Goal: Task Accomplishment & Management: Use online tool/utility

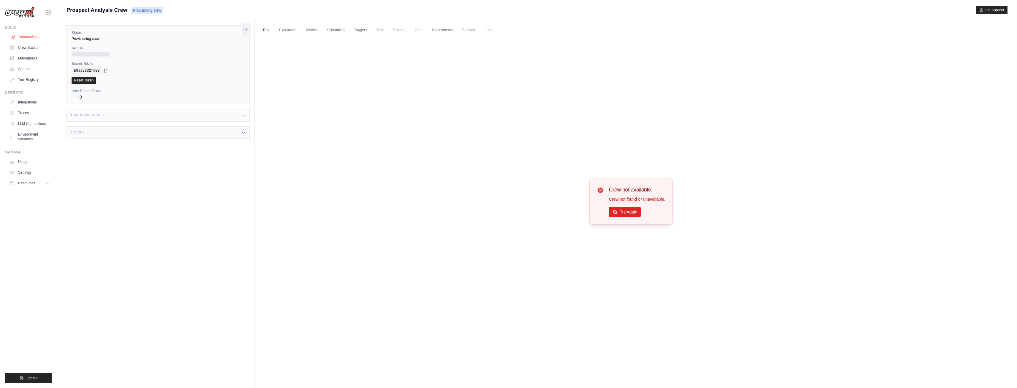
click at [28, 36] on link "Automations" at bounding box center [30, 37] width 45 height 10
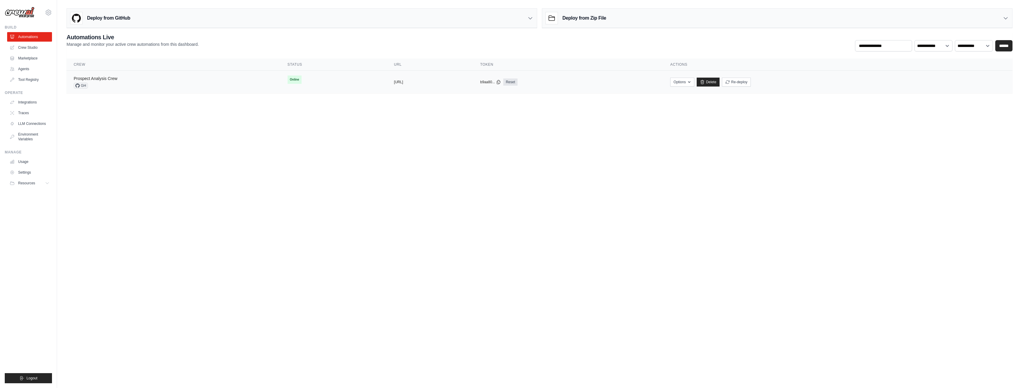
click at [99, 78] on link "Prospect Analysis Crew" at bounding box center [96, 78] width 44 height 5
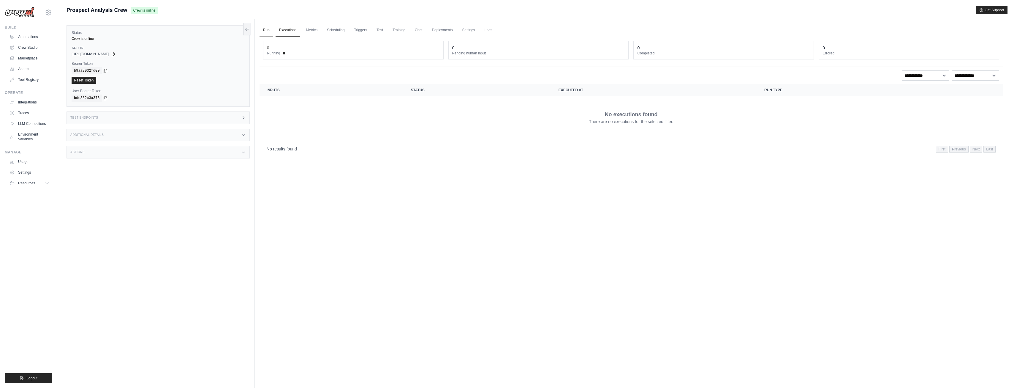
click at [267, 29] on link "Run" at bounding box center [267, 30] width 14 height 12
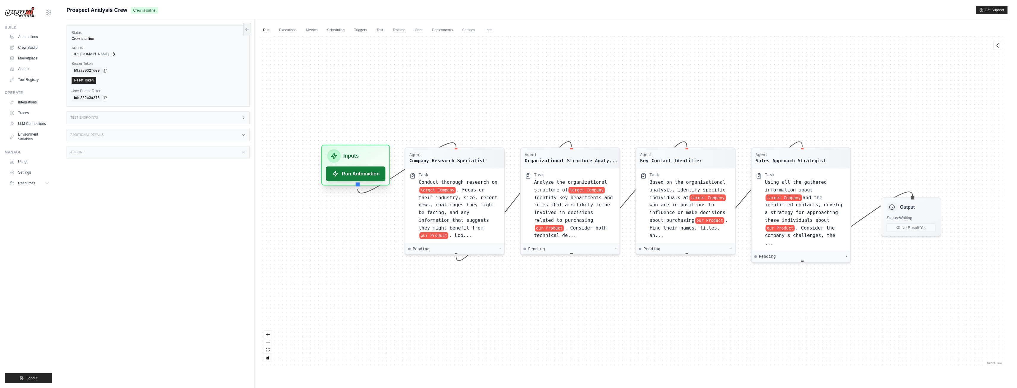
click at [371, 175] on button "Run Automation" at bounding box center [356, 173] width 60 height 15
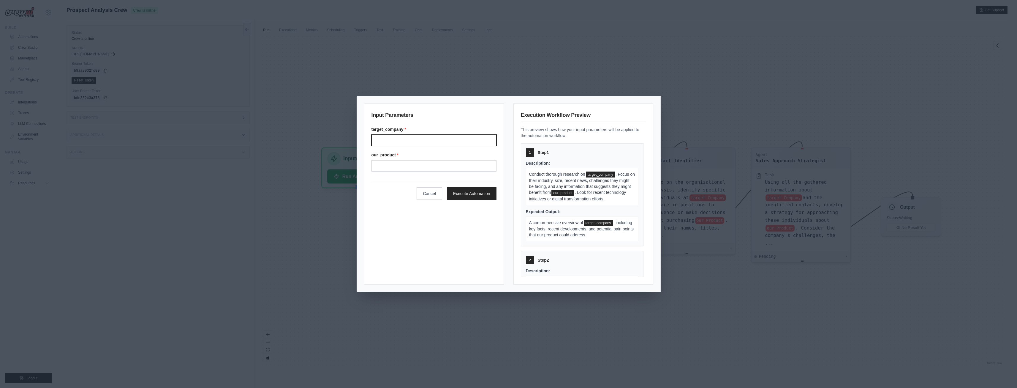
click at [417, 138] on input "Target company" at bounding box center [433, 140] width 125 height 11
type input "*"
type input "**********"
click at [388, 162] on input "Our product" at bounding box center [433, 165] width 125 height 11
type input "*"
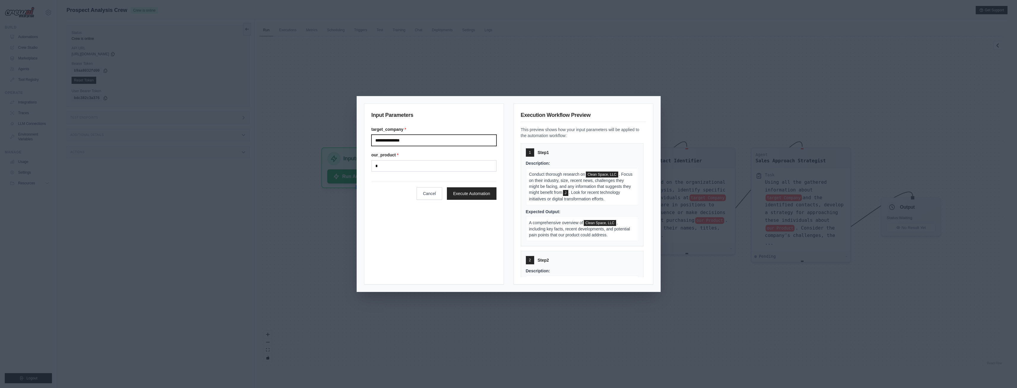
drag, startPoint x: 415, startPoint y: 139, endPoint x: 361, endPoint y: 138, distance: 53.8
click at [361, 138] on div "**********" at bounding box center [508, 193] width 303 height 195
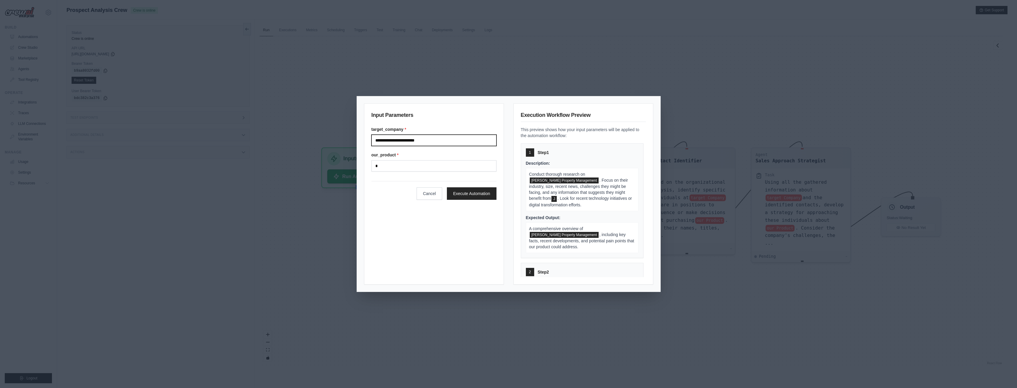
type input "**********"
click at [417, 164] on input "*" at bounding box center [433, 165] width 125 height 11
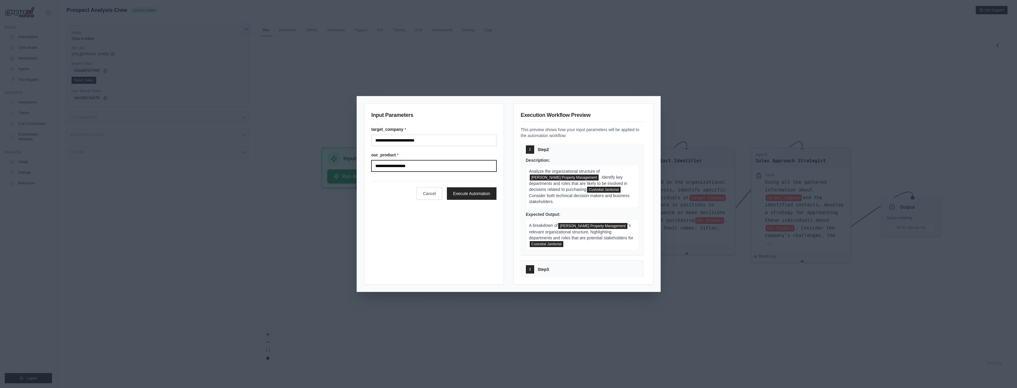
scroll to position [148, 0]
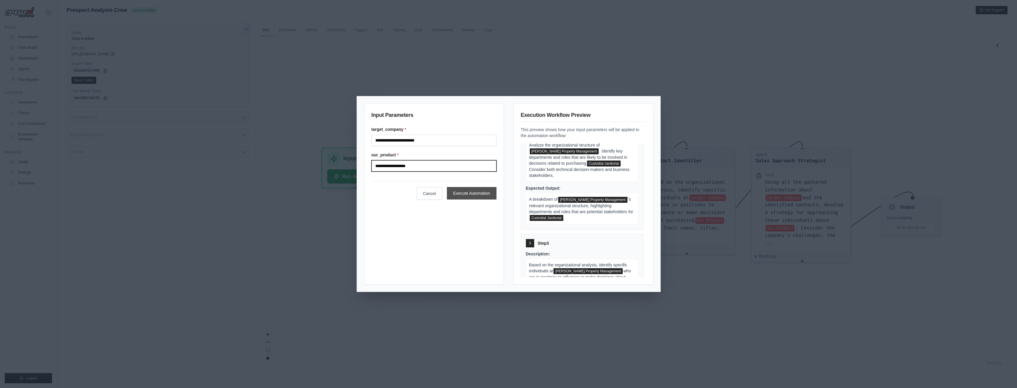
type input "**********"
click at [472, 194] on button "Execute Automation" at bounding box center [472, 193] width 50 height 12
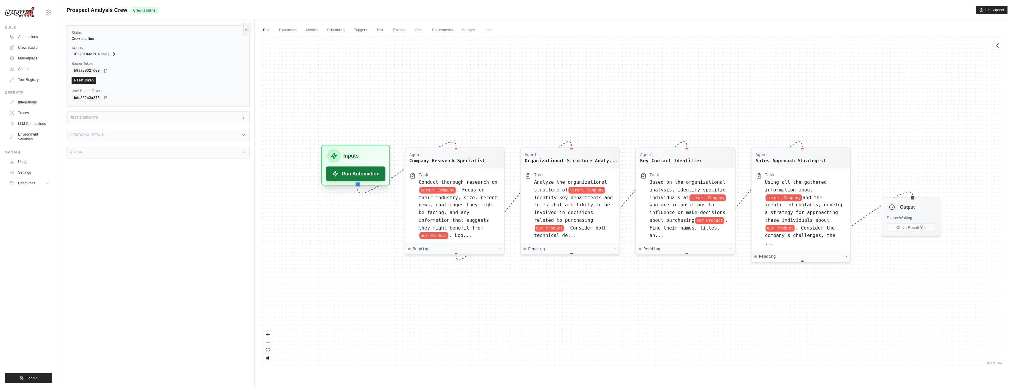
click at [368, 176] on button "Run Automation" at bounding box center [356, 173] width 60 height 15
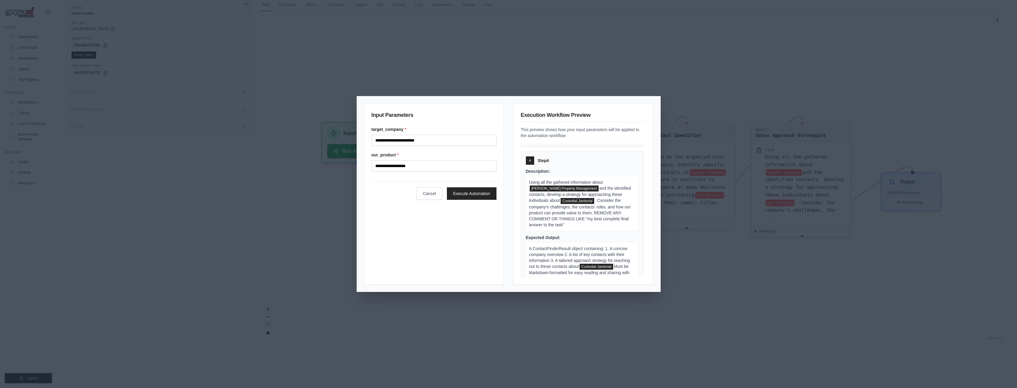
scroll to position [363, 0]
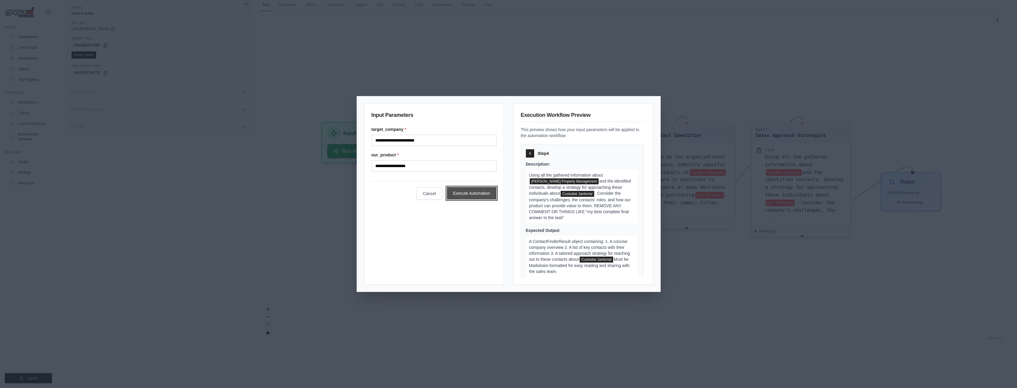
click at [471, 195] on button "Execute Automation" at bounding box center [472, 193] width 50 height 12
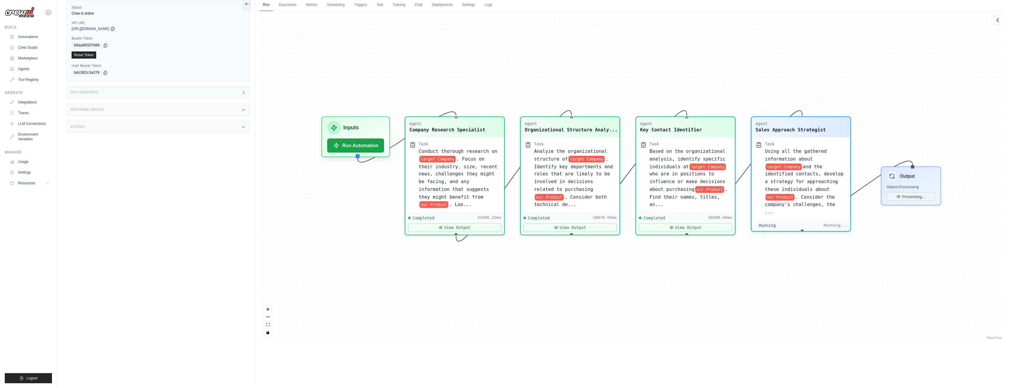
scroll to position [3995, 0]
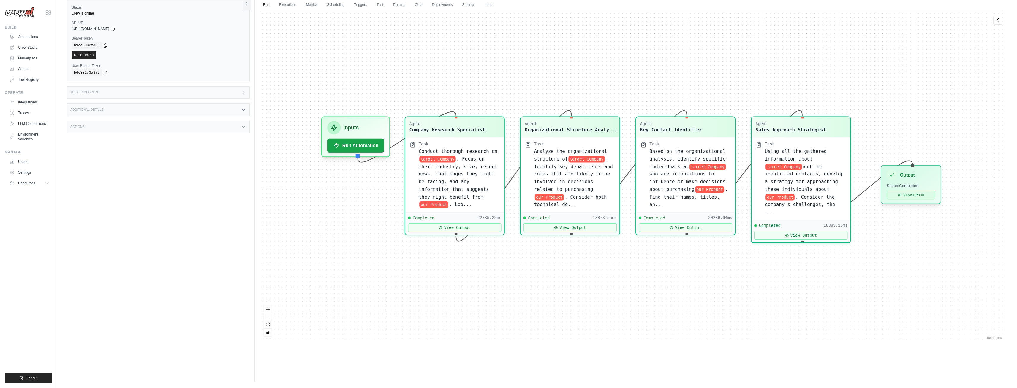
click at [918, 196] on button "View Result" at bounding box center [911, 194] width 49 height 9
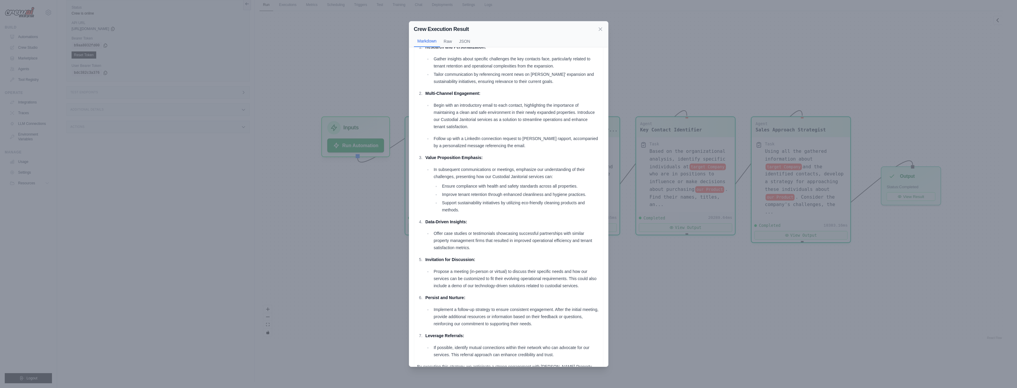
scroll to position [459, 0]
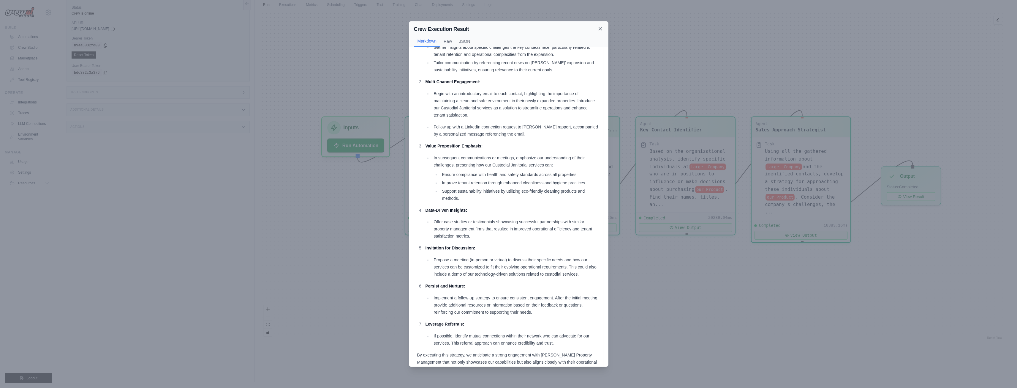
click at [598, 30] on icon at bounding box center [600, 29] width 6 height 6
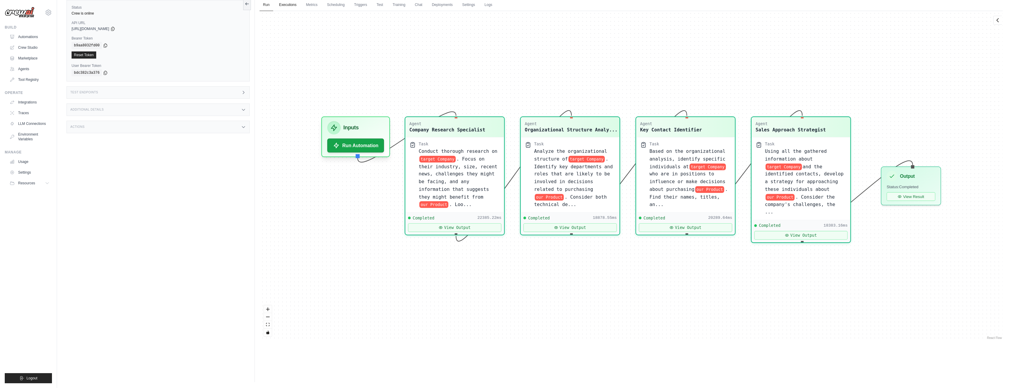
click at [293, 6] on link "Executions" at bounding box center [288, 5] width 25 height 12
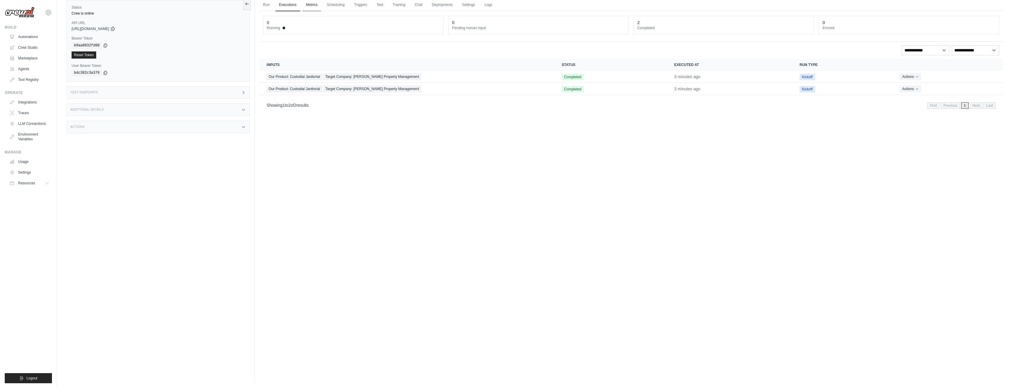
click at [314, 5] on link "Metrics" at bounding box center [312, 5] width 19 height 12
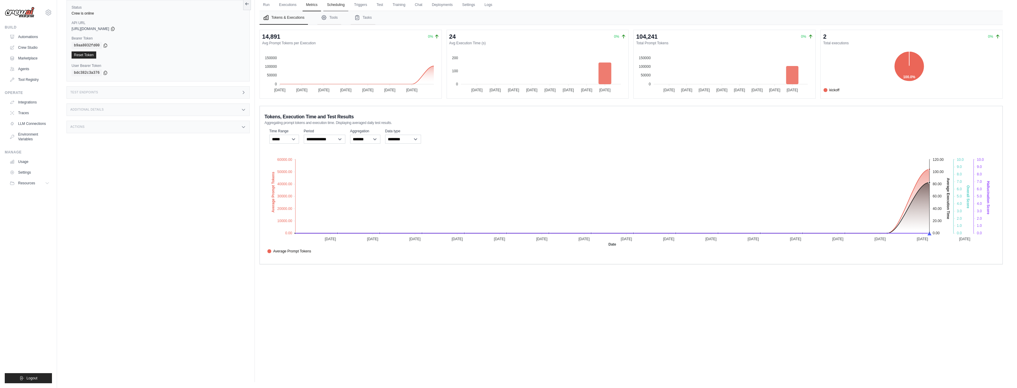
click at [337, 5] on link "Scheduling" at bounding box center [335, 5] width 25 height 12
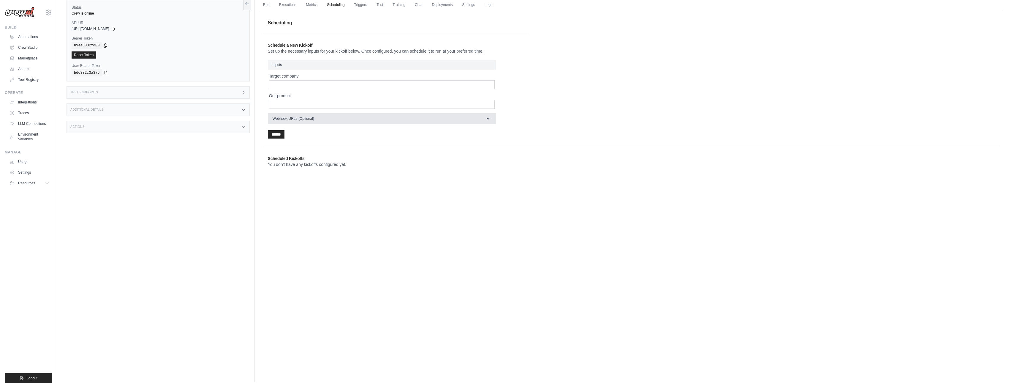
click at [490, 118] on icon "button" at bounding box center [488, 119] width 6 height 6
click at [358, 6] on link "Triggers" at bounding box center [361, 5] width 20 height 12
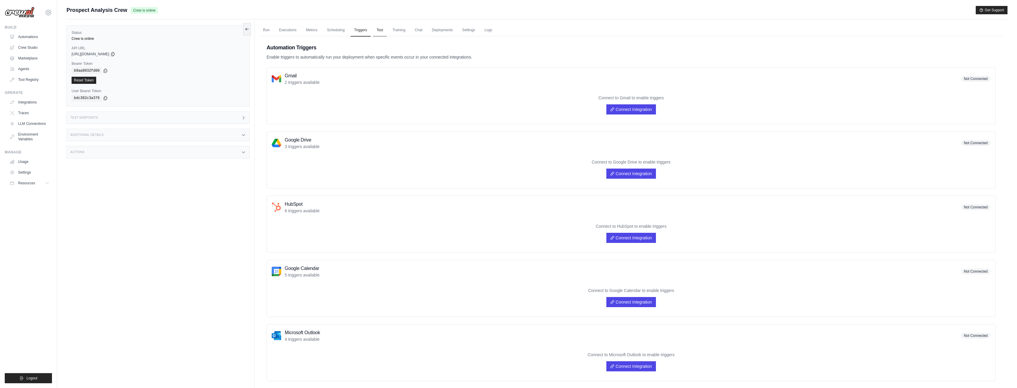
click at [382, 34] on link "Test" at bounding box center [380, 30] width 14 height 12
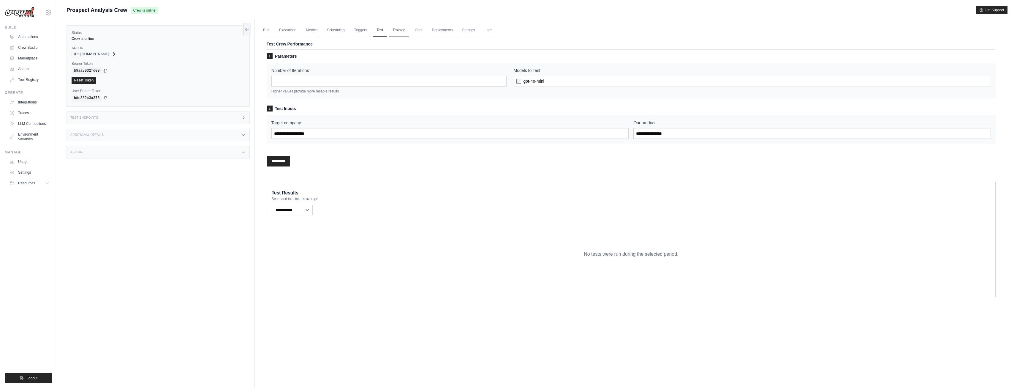
click at [397, 29] on link "Training" at bounding box center [399, 30] width 20 height 12
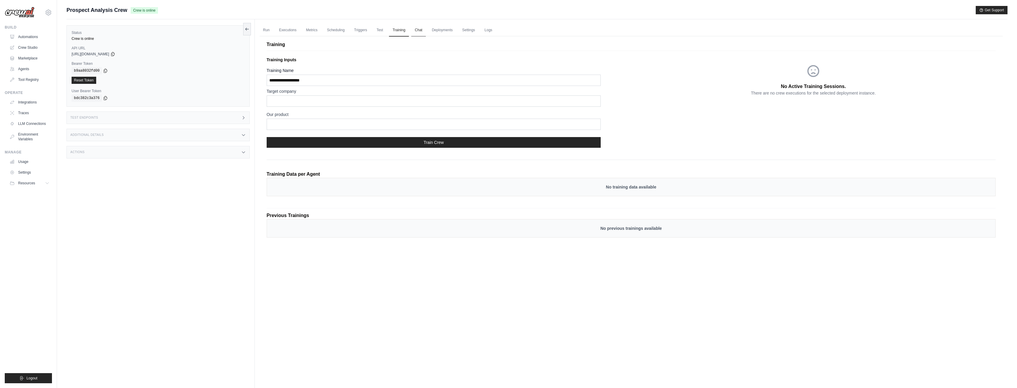
click at [424, 30] on link "Chat" at bounding box center [418, 30] width 15 height 12
click at [438, 30] on link "Deployments" at bounding box center [442, 30] width 28 height 12
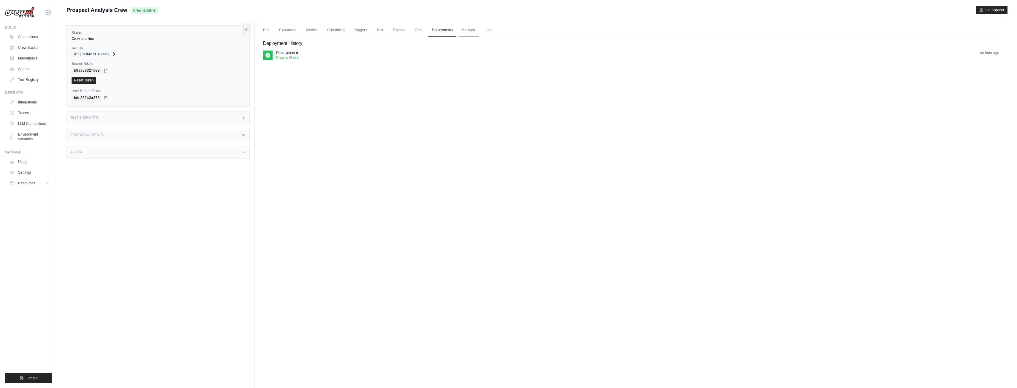
click at [466, 29] on link "Settings" at bounding box center [469, 30] width 20 height 12
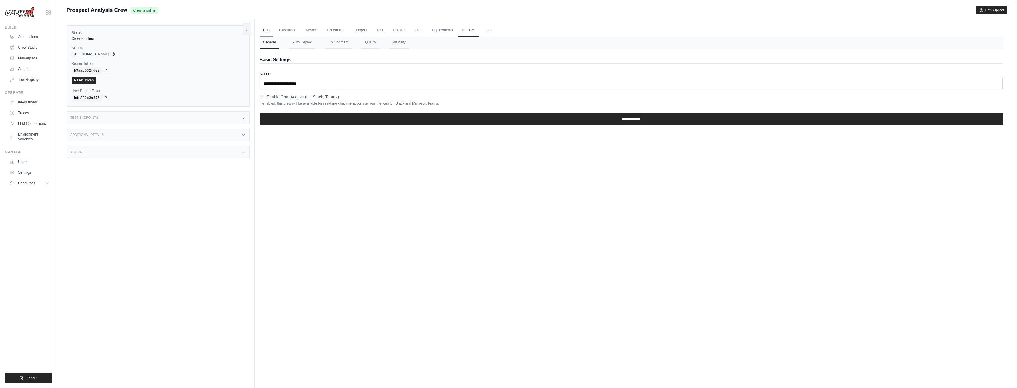
click at [271, 31] on link "Run" at bounding box center [267, 30] width 14 height 12
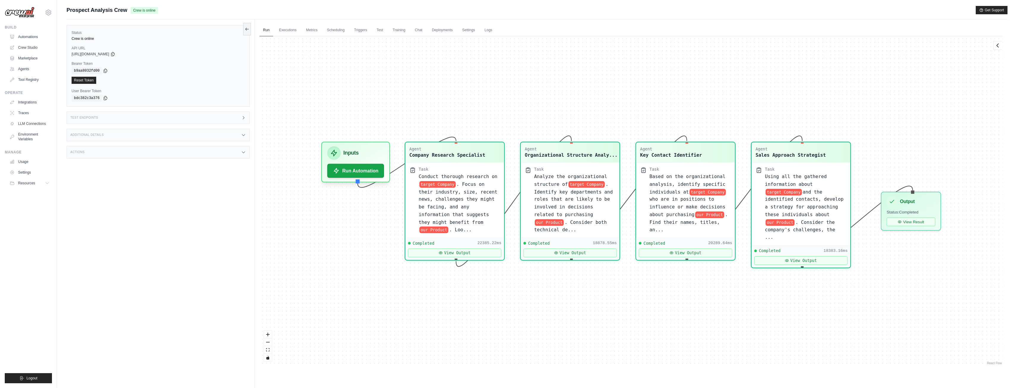
click at [127, 123] on div "Test Endpoints" at bounding box center [158, 117] width 183 height 12
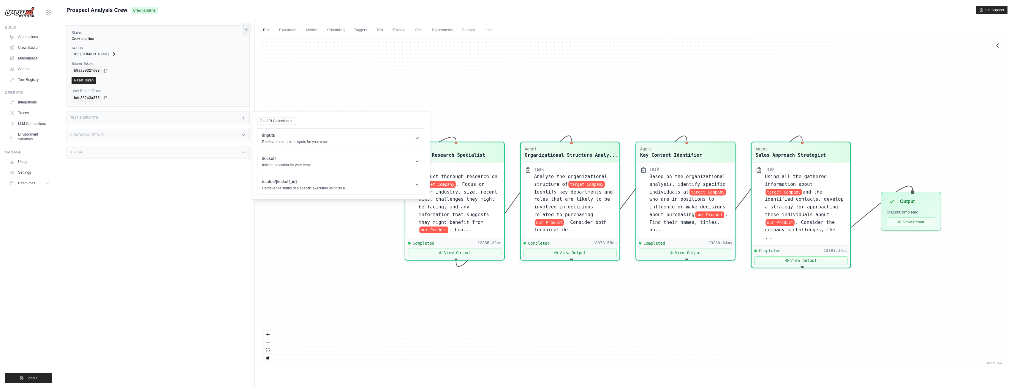
click at [128, 132] on div "Additional Details" at bounding box center [158, 135] width 183 height 12
click at [125, 195] on div "Status Crew is online API URL copied [URL][DOMAIN_NAME] Bearer Token copied b9a…" at bounding box center [161, 213] width 188 height 388
click at [127, 190] on div "Actions" at bounding box center [158, 187] width 183 height 12
click at [23, 67] on link "Agents" at bounding box center [30, 69] width 45 height 10
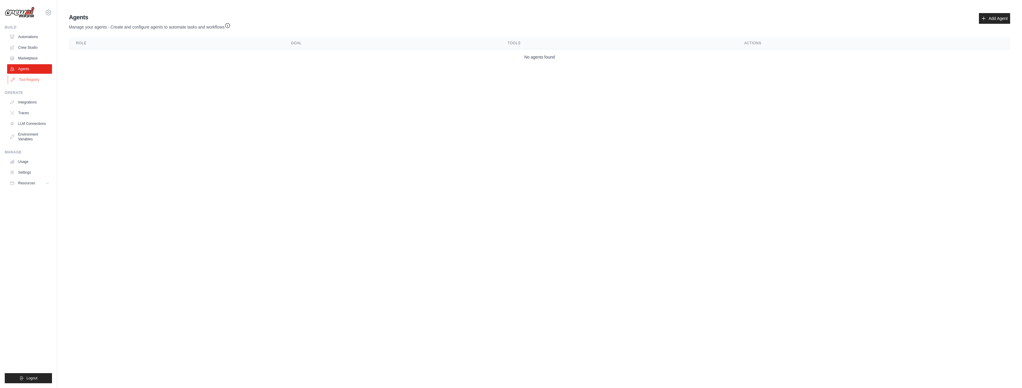
click at [34, 79] on link "Tool Registry" at bounding box center [30, 80] width 45 height 10
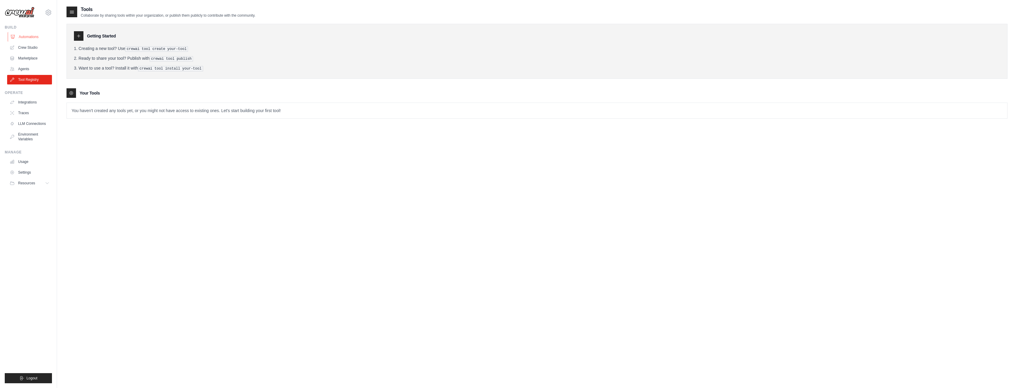
click at [21, 37] on link "Automations" at bounding box center [30, 37] width 45 height 10
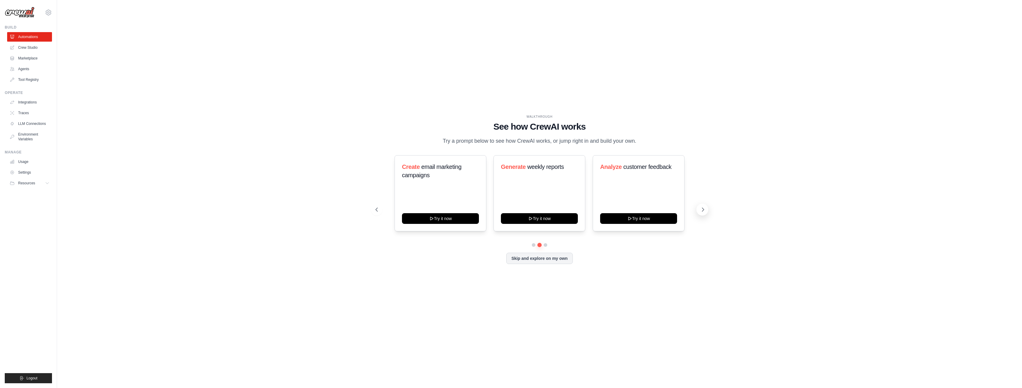
click at [703, 211] on icon at bounding box center [703, 209] width 6 height 6
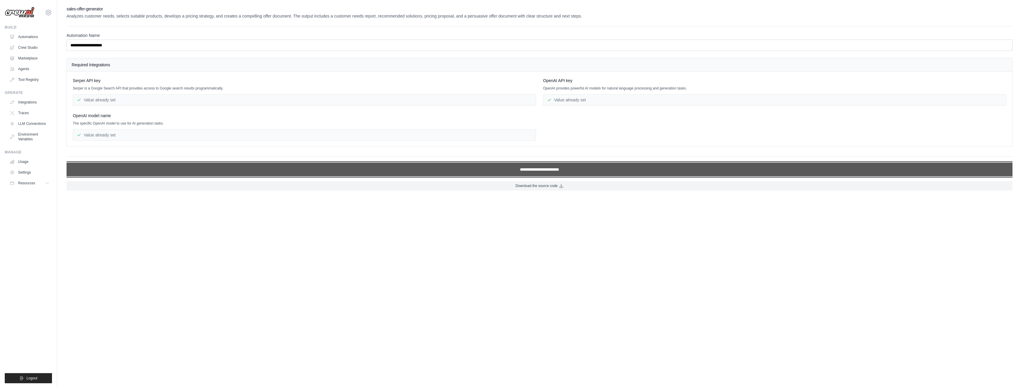
click at [505, 169] on input "**********" at bounding box center [540, 169] width 946 height 14
